Goal: Communication & Community: Answer question/provide support

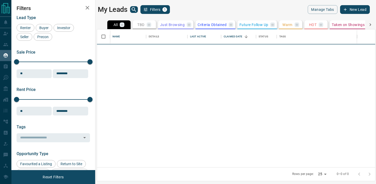
scroll to position [138, 278]
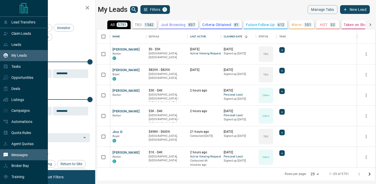
click at [16, 157] on p "Messages" at bounding box center [19, 155] width 16 height 4
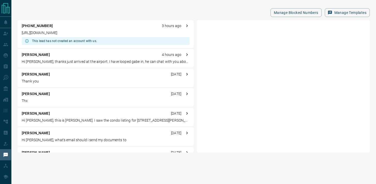
click at [98, 31] on p "[URL][DOMAIN_NAME]" at bounding box center [106, 32] width 168 height 5
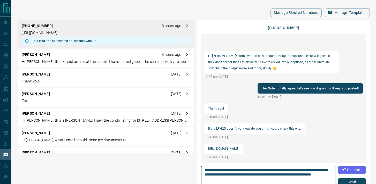
scroll to position [2, 0]
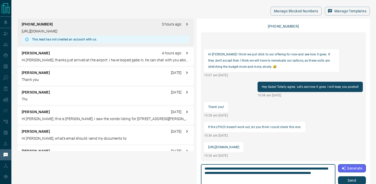
click at [304, 174] on textarea "**********" at bounding box center [267, 178] width 127 height 22
type textarea "**********"
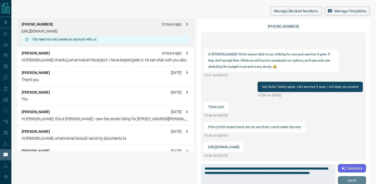
click at [354, 182] on button "Send" at bounding box center [352, 181] width 28 height 8
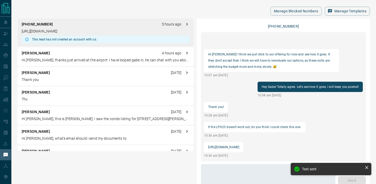
scroll to position [12, 0]
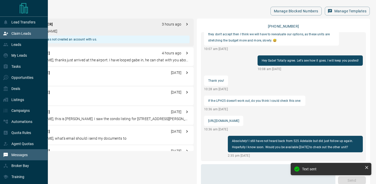
click at [25, 35] on p "Claim Leads" at bounding box center [21, 34] width 20 height 4
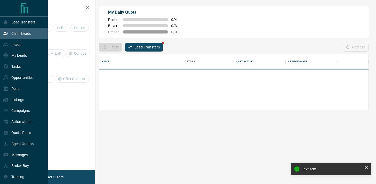
scroll to position [35, 269]
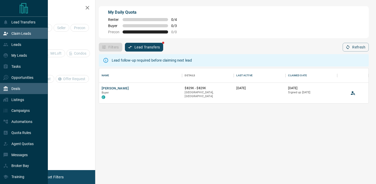
click at [22, 92] on div "Deals" at bounding box center [24, 88] width 48 height 11
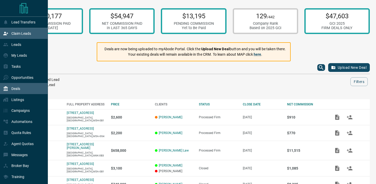
click at [5, 35] on icon at bounding box center [5, 33] width 5 height 3
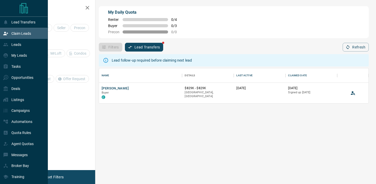
scroll to position [35, 269]
click at [19, 154] on div "Messages" at bounding box center [15, 155] width 25 height 9
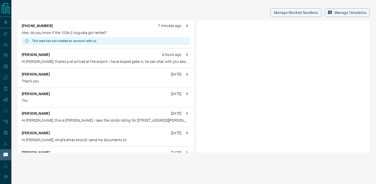
click at [89, 28] on div "[PHONE_NUMBER] 7 minutes ago" at bounding box center [106, 25] width 168 height 5
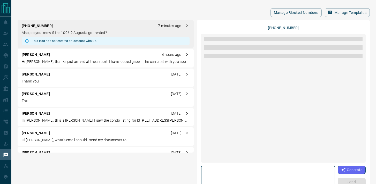
scroll to position [79, 0]
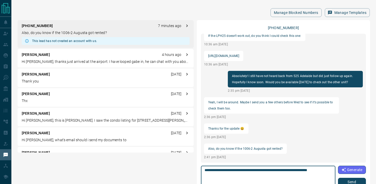
click at [290, 172] on textarea "**********" at bounding box center [267, 179] width 127 height 22
click at [330, 170] on textarea "**********" at bounding box center [267, 179] width 127 height 22
type textarea "**********"
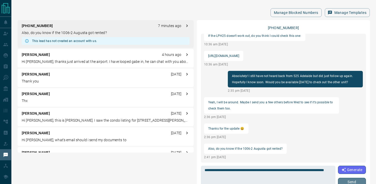
click at [349, 183] on button "Send" at bounding box center [352, 182] width 28 height 8
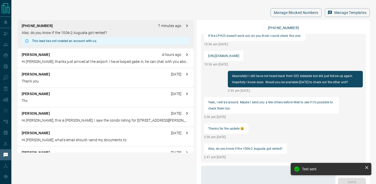
scroll to position [99, 0]
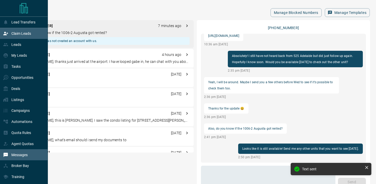
click at [17, 31] on div "Claim Leads" at bounding box center [17, 33] width 28 height 9
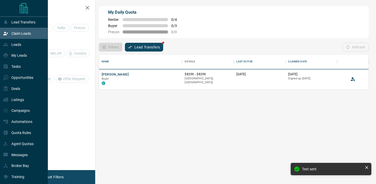
scroll to position [35, 269]
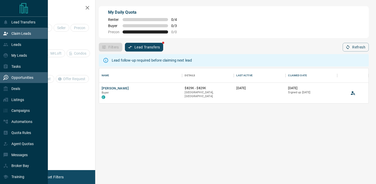
click at [16, 78] on p "Opportunities" at bounding box center [22, 78] width 22 height 4
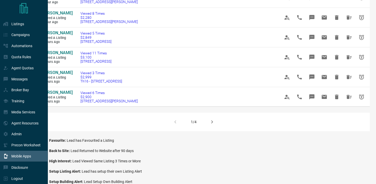
scroll to position [370, 0]
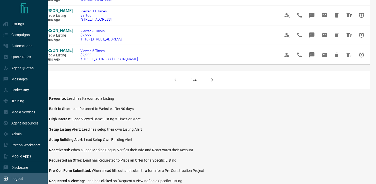
click at [15, 178] on p "Logout" at bounding box center [17, 179] width 12 height 4
